Goal: Information Seeking & Learning: Find specific fact

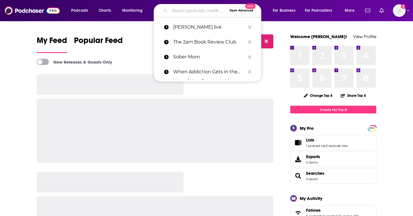
click at [178, 12] on input "Search podcasts, credits, & more..." at bounding box center [197, 10] width 57 height 9
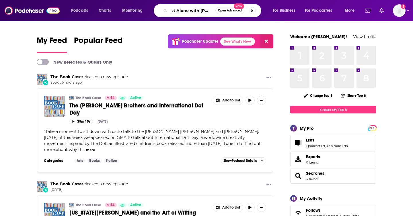
scroll to position [0, 6]
type input "Not Alone with [PERSON_NAME]"
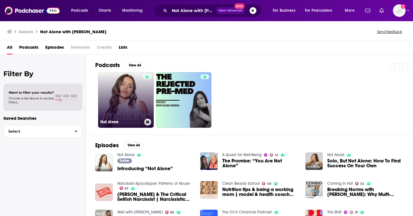
click at [124, 110] on link "Not Alone" at bounding box center [126, 100] width 56 height 56
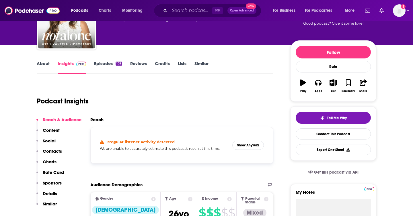
scroll to position [50, 0]
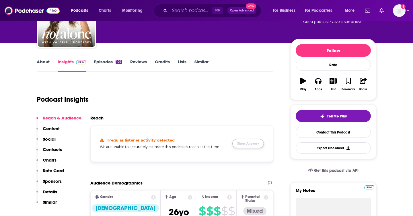
click at [248, 142] on button "Show Anyway" at bounding box center [248, 143] width 32 height 9
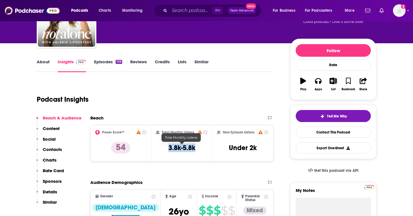
drag, startPoint x: 167, startPoint y: 149, endPoint x: 195, endPoint y: 149, distance: 27.5
click at [195, 149] on div "Total Monthly Listens 3.8k-5.8k" at bounding box center [182, 143] width 52 height 26
copy h3 "3.8k-5.8k"
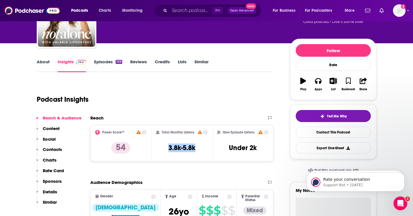
scroll to position [0, 0]
